Goal: Navigation & Orientation: Find specific page/section

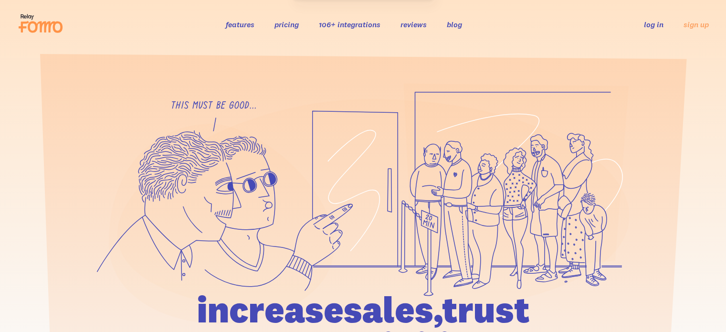
click at [653, 22] on link "log in" at bounding box center [654, 25] width 20 height 10
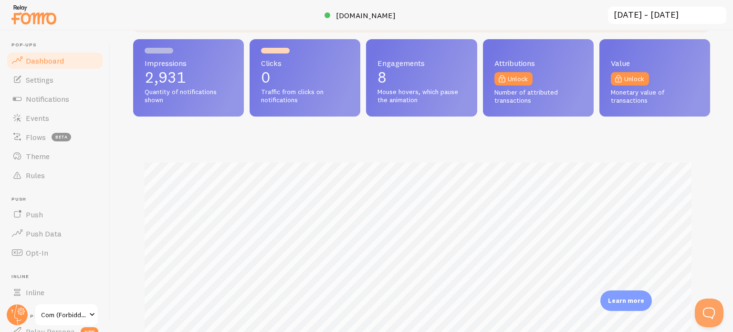
scroll to position [48, 0]
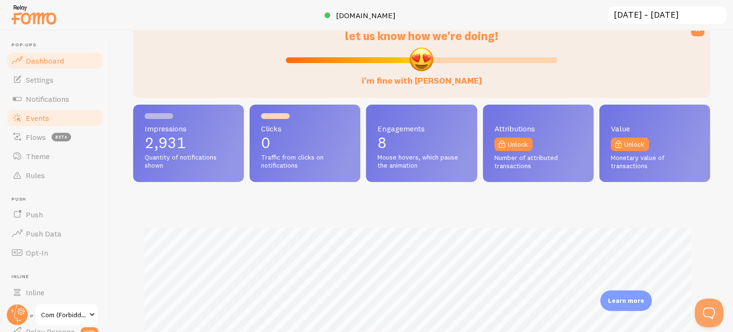
click at [32, 112] on link "Events" at bounding box center [55, 117] width 98 height 19
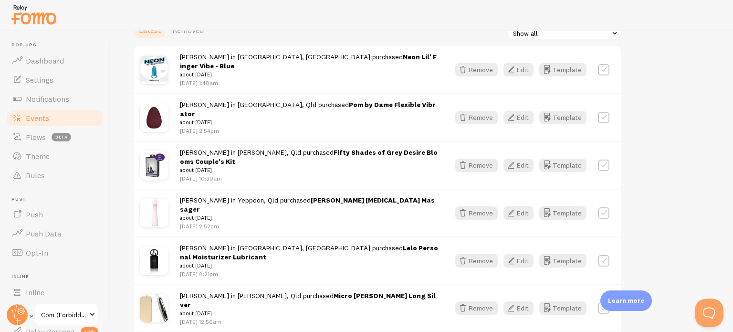
scroll to position [48, 0]
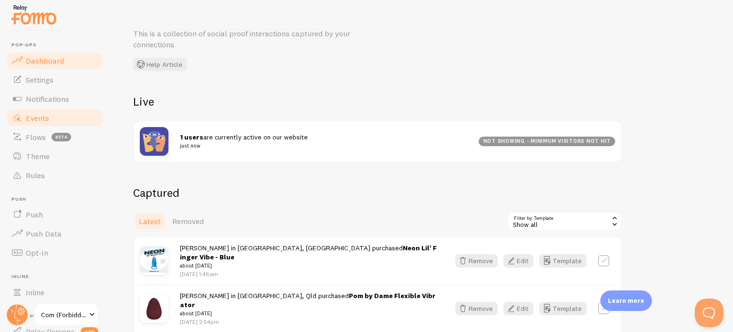
click at [38, 65] on link "Dashboard" at bounding box center [55, 60] width 98 height 19
